Goal: Find specific page/section: Find specific page/section

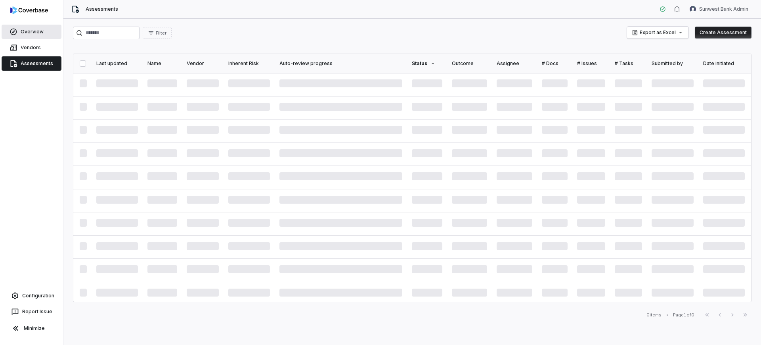
click at [43, 36] on link "Overview" at bounding box center [32, 32] width 60 height 14
click at [29, 15] on div at bounding box center [31, 12] width 63 height 24
click at [20, 6] on img at bounding box center [29, 10] width 38 height 8
click at [21, 8] on img at bounding box center [29, 10] width 38 height 8
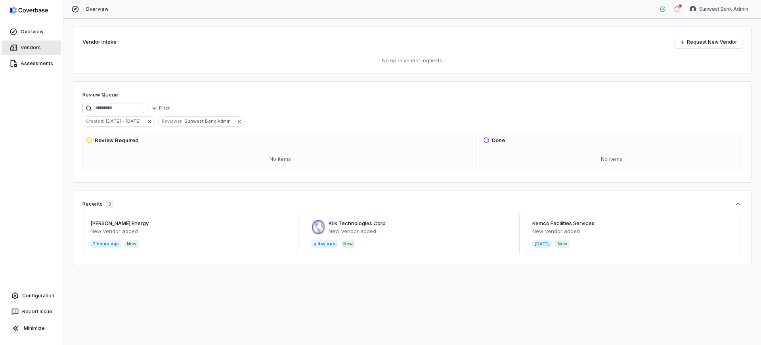
click at [27, 44] on span "Vendors" at bounding box center [31, 47] width 20 height 6
